Goal: Task Accomplishment & Management: Use online tool/utility

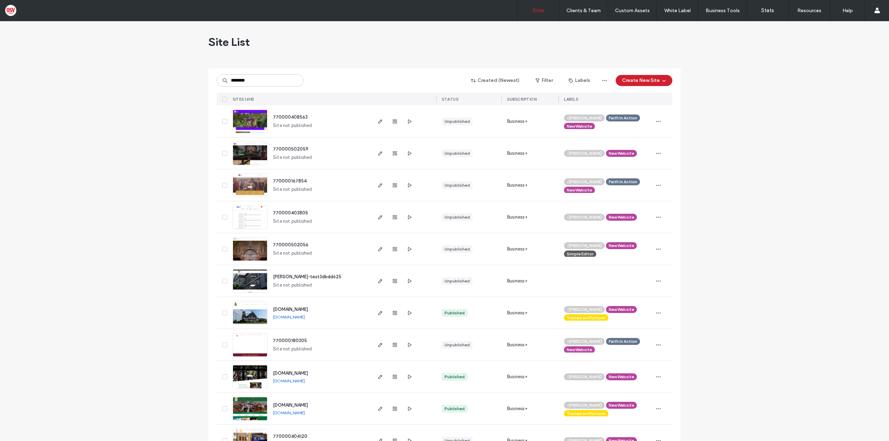
type input "********"
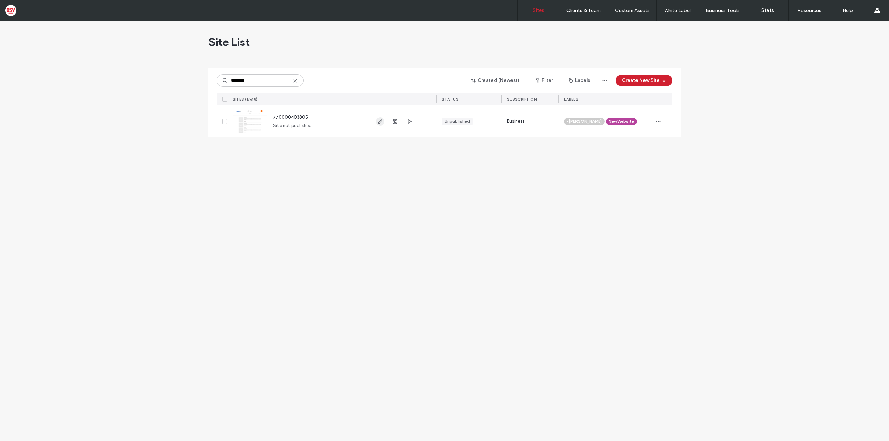
click at [380, 120] on icon "button" at bounding box center [380, 122] width 6 height 6
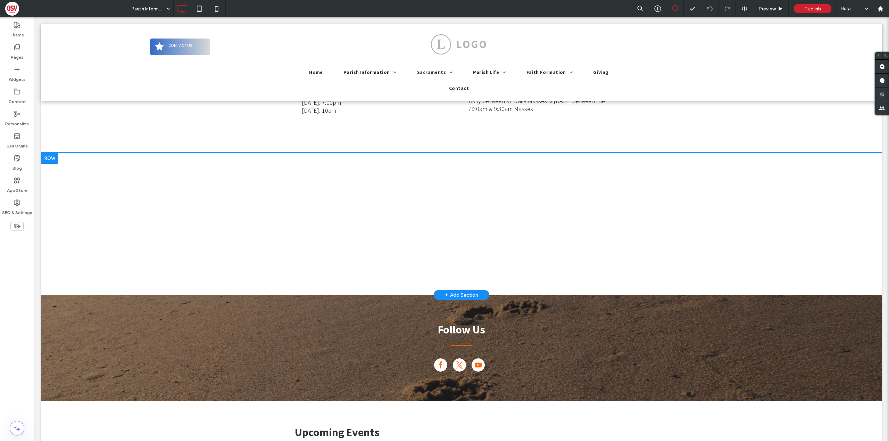
scroll to position [764, 0]
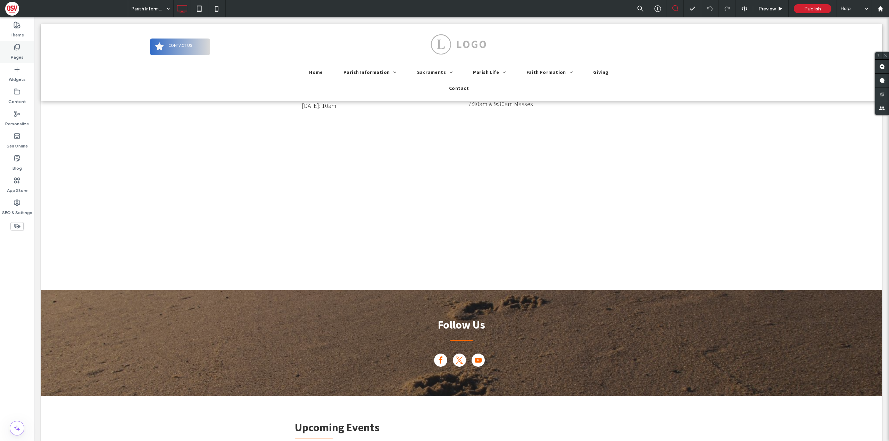
click at [27, 51] on div "Pages" at bounding box center [17, 52] width 34 height 22
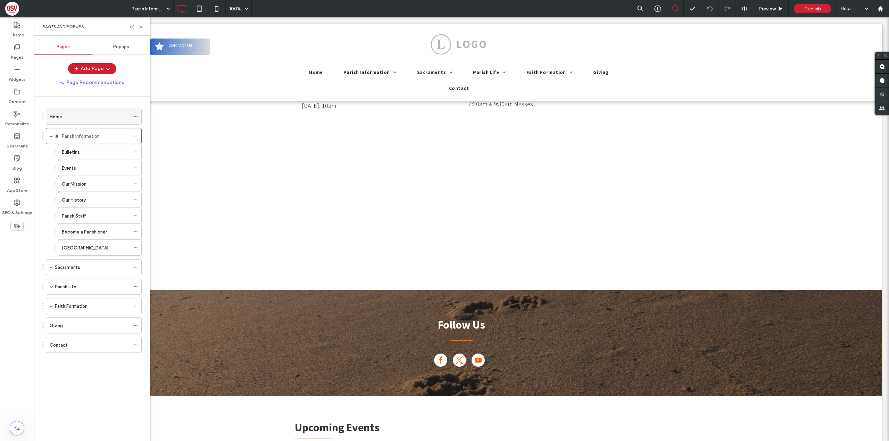
click at [98, 123] on div "Home" at bounding box center [90, 116] width 80 height 15
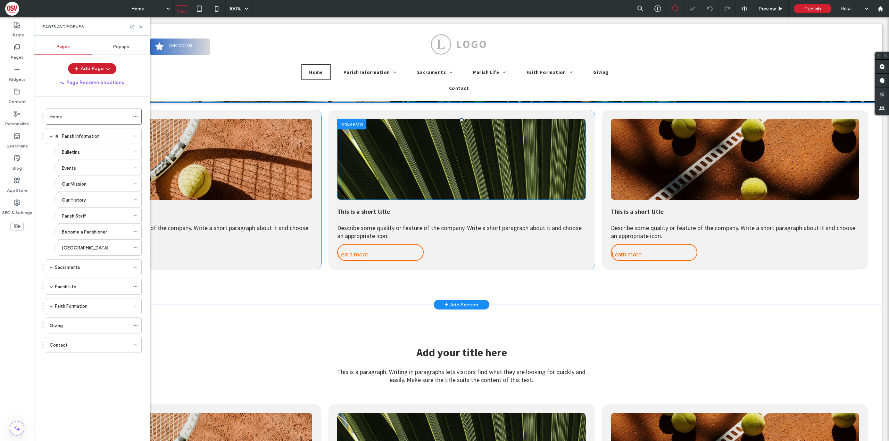
scroll to position [205, 0]
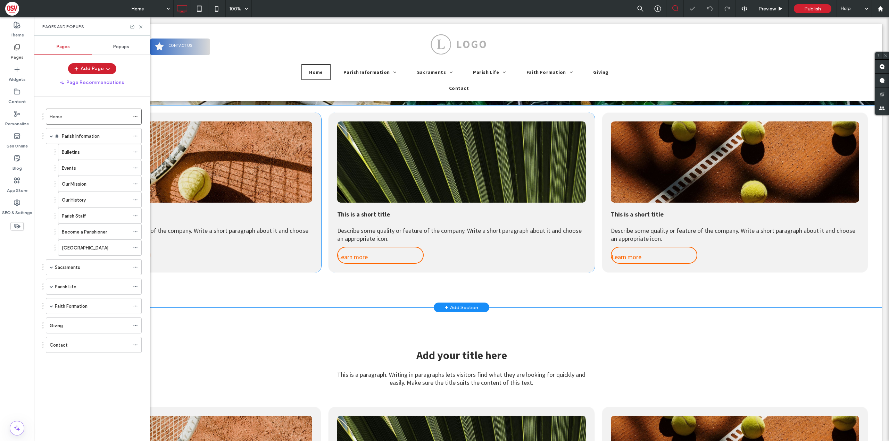
click at [374, 293] on div "Click To Paste This is a short title Describe some quality or feature of the co…" at bounding box center [461, 207] width 841 height 202
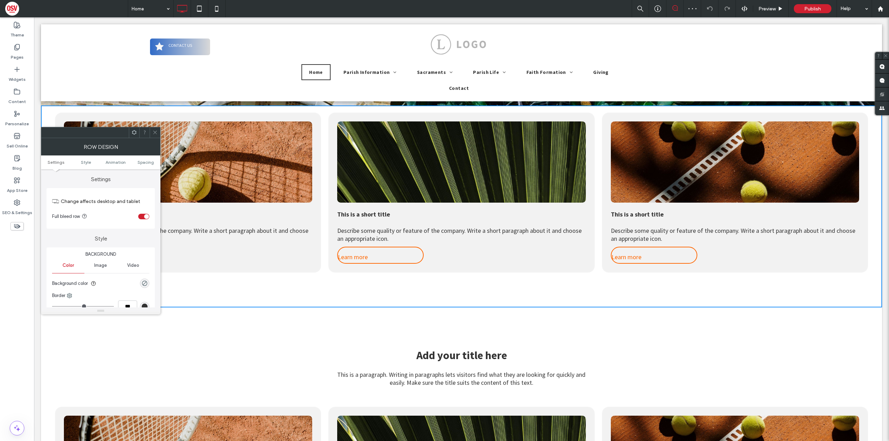
click at [442, 206] on div "Click To Paste This is a short title Describe some quality or feature of the co…" at bounding box center [461, 192] width 266 height 160
click at [154, 131] on icon at bounding box center [154, 132] width 5 height 5
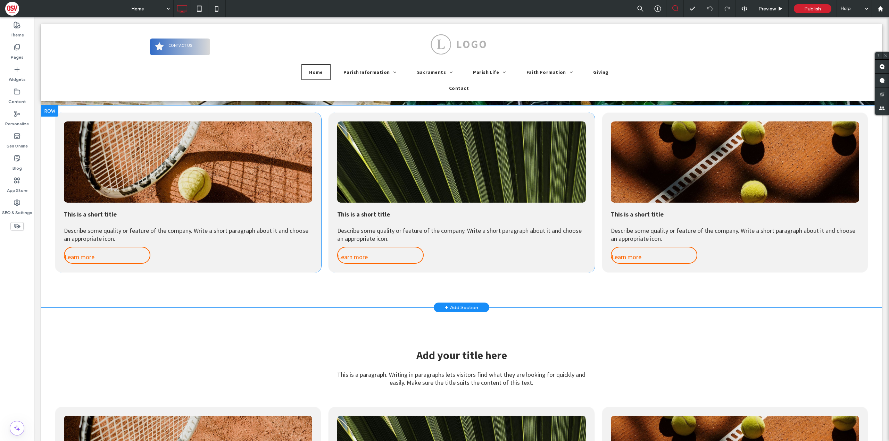
click at [473, 259] on div "Click To Paste This is a short title Describe some quality or feature of the co…" at bounding box center [461, 192] width 266 height 160
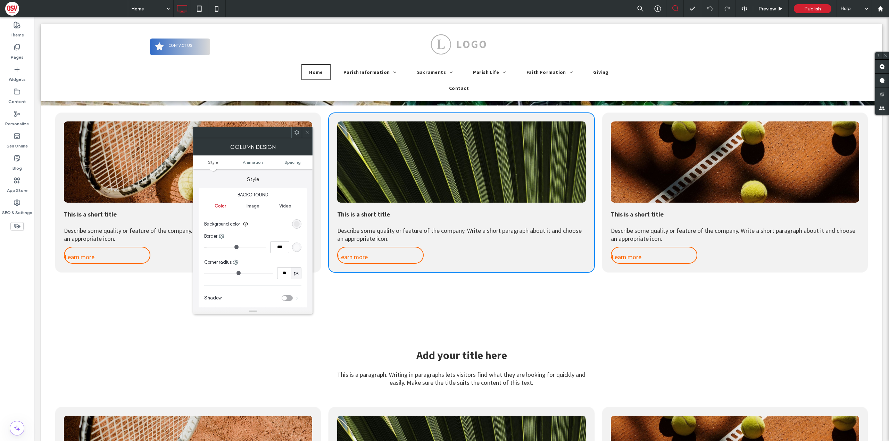
click at [132, 143] on div "Click To Paste" at bounding box center [188, 161] width 220 height 53
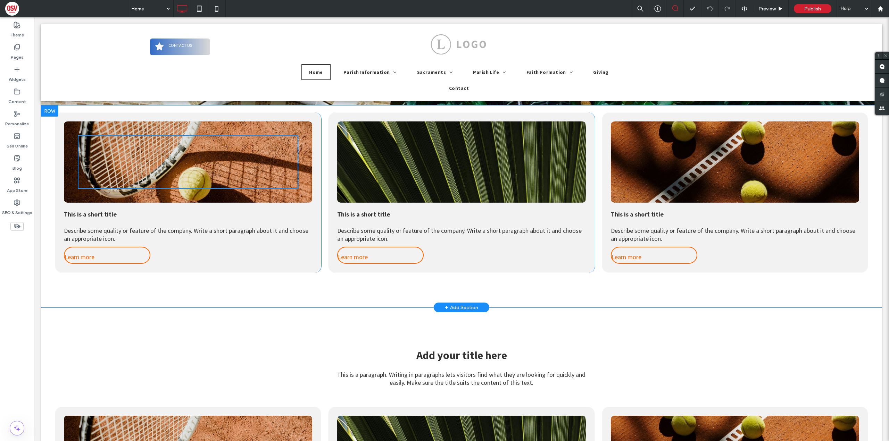
click at [110, 116] on div "Click To Paste This is a short title Describe some quality or feature of the co…" at bounding box center [188, 192] width 266 height 160
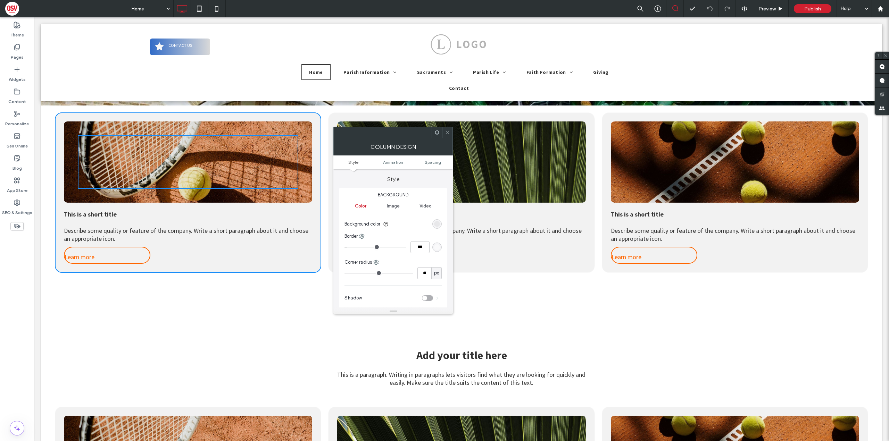
click at [404, 118] on div "Click To Paste This is a short title Describe some quality or feature of the co…" at bounding box center [461, 192] width 266 height 160
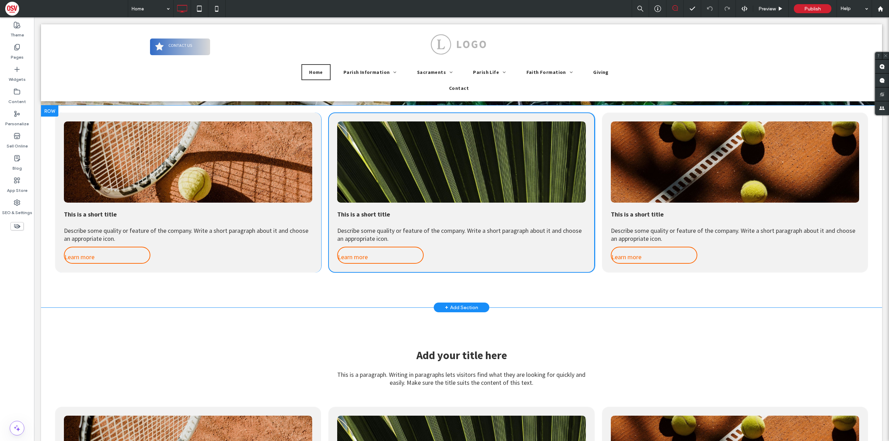
click at [651, 119] on div "Click To Paste This is a short title Describe some quality or feature of the co…" at bounding box center [735, 192] width 266 height 160
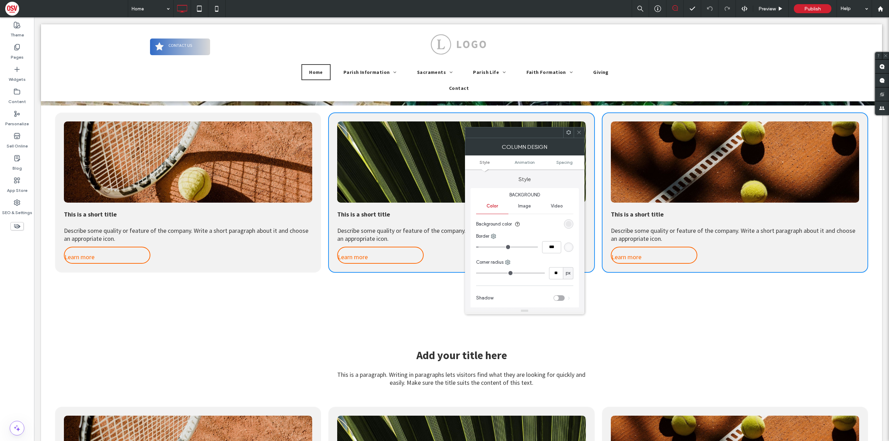
click at [43, 114] on div "Click To Paste This is a short title Describe some quality or feature of the co…" at bounding box center [461, 207] width 841 height 202
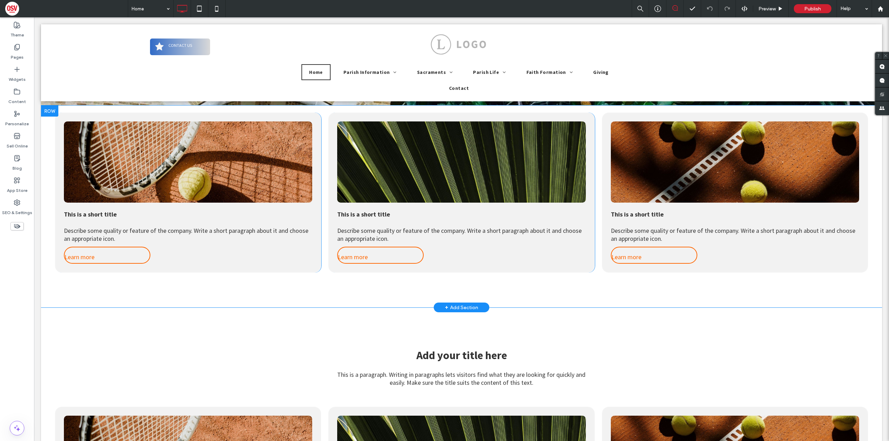
click at [47, 110] on div at bounding box center [49, 111] width 17 height 11
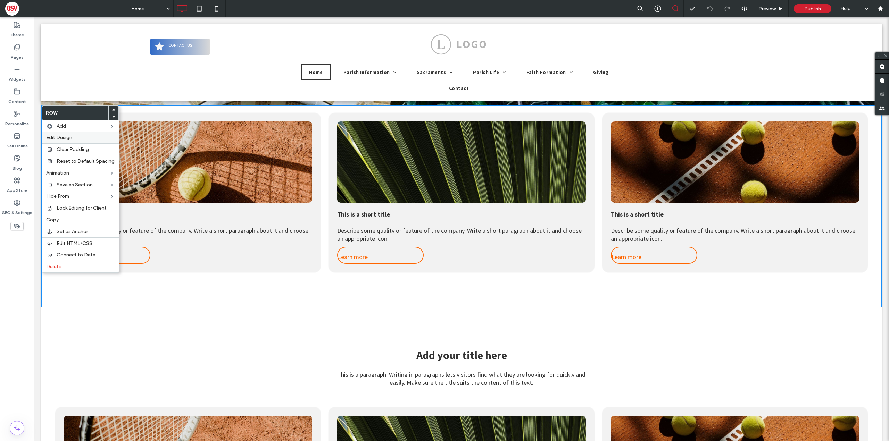
click at [87, 137] on label "Edit Design" at bounding box center [80, 138] width 68 height 6
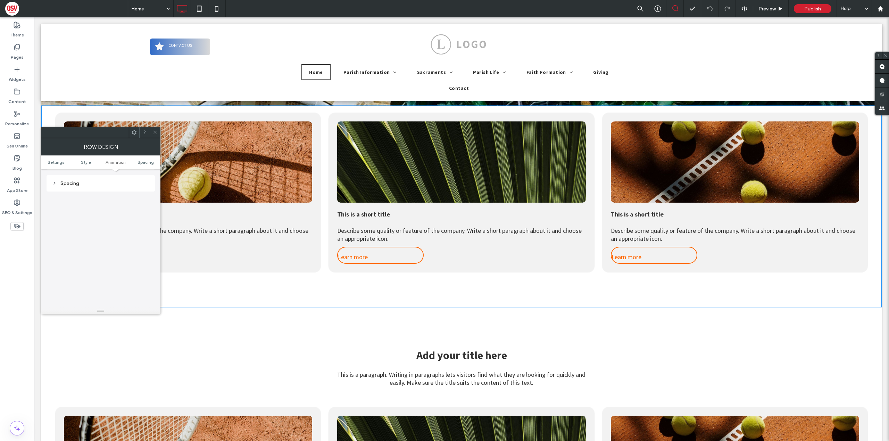
scroll to position [196, 0]
click at [55, 184] on icon at bounding box center [54, 182] width 5 height 5
click at [157, 133] on icon at bounding box center [154, 132] width 5 height 5
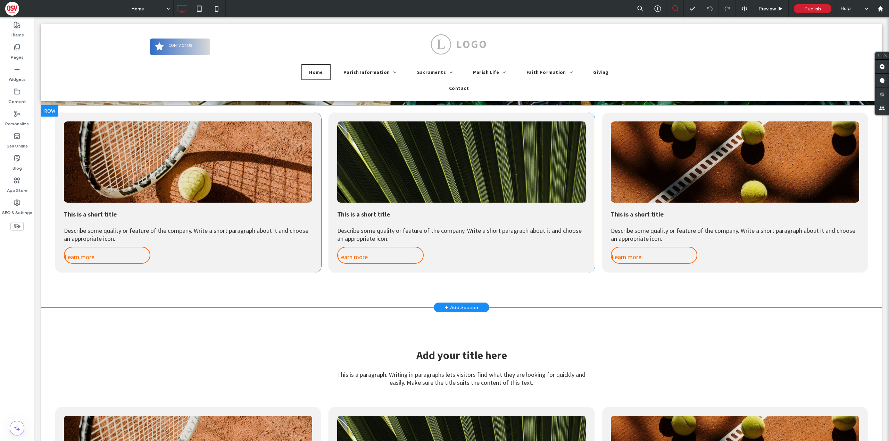
click at [333, 118] on div "Click To Paste This is a short title Describe some quality or feature of the co…" at bounding box center [461, 192] width 266 height 160
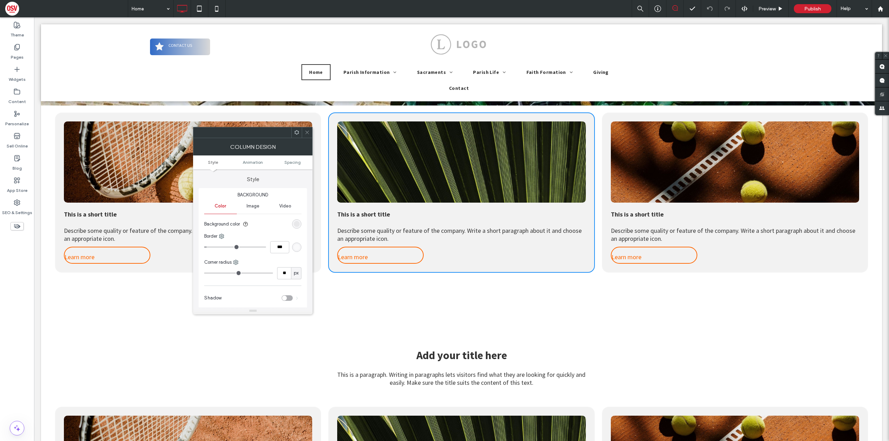
click at [307, 132] on icon at bounding box center [306, 132] width 5 height 5
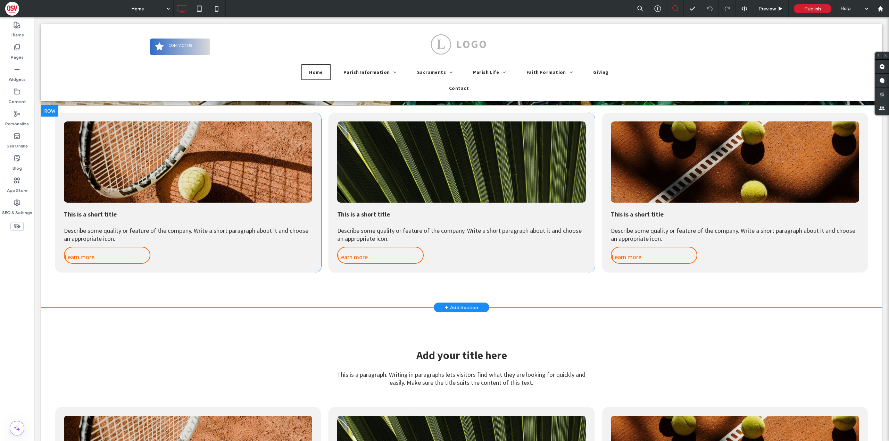
click at [383, 118] on div "Click To Paste This is a short title Describe some quality or feature of the co…" at bounding box center [461, 192] width 266 height 160
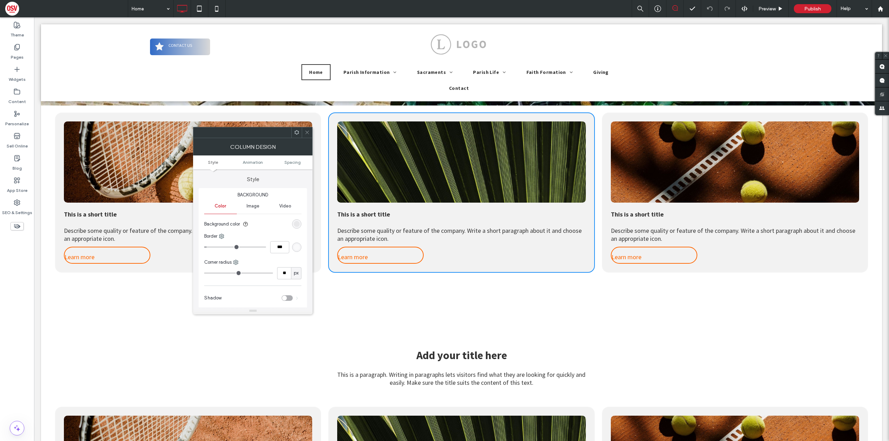
click at [295, 135] on span at bounding box center [296, 132] width 5 height 10
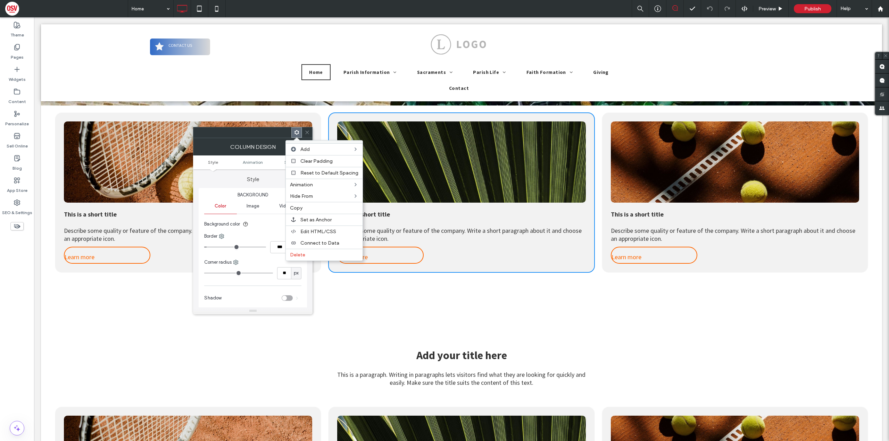
click at [259, 145] on div "Column Design" at bounding box center [252, 146] width 119 height 17
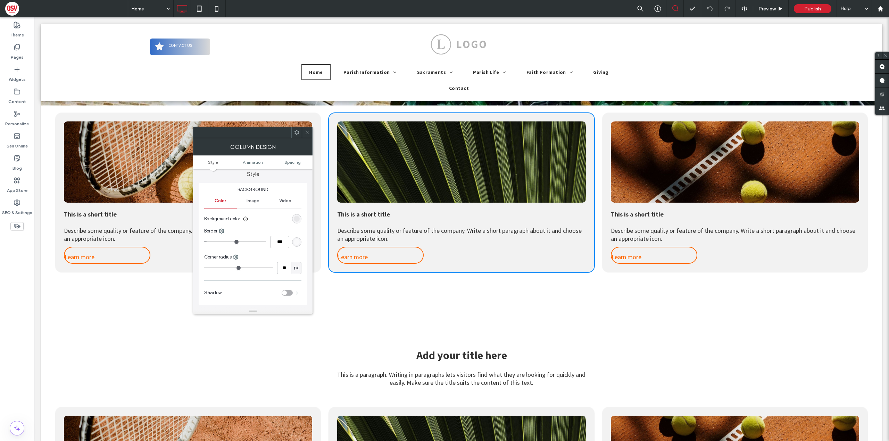
scroll to position [0, 0]
click at [296, 133] on icon at bounding box center [296, 132] width 5 height 5
